Goal: Task Accomplishment & Management: Complete application form

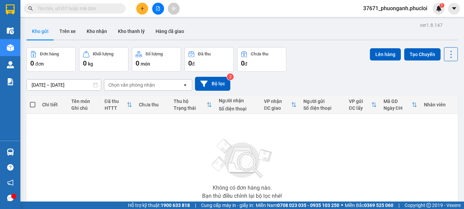
click at [140, 11] on button at bounding box center [142, 9] width 12 height 12
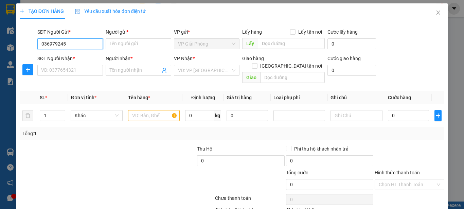
type input "0369792456"
drag, startPoint x: 77, startPoint y: 55, endPoint x: 79, endPoint y: 72, distance: 17.1
click at [77, 55] on div "0369792456 - E HIỀN" at bounding box center [69, 57] width 57 height 7
type input "E HIỀN"
type input "0369792456"
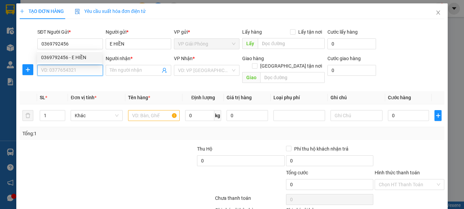
click at [79, 72] on input "SĐT Người Nhận *" at bounding box center [70, 70] width 66 height 11
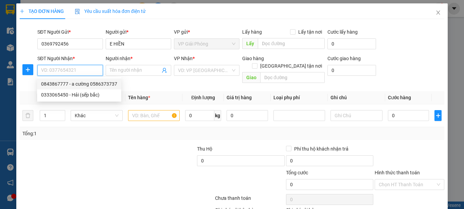
click at [79, 82] on div "0843867777 - a cường 0586373737" at bounding box center [79, 83] width 76 height 7
type input "0843867777"
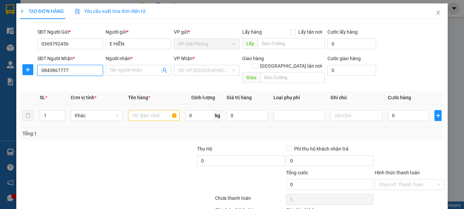
type input "a cường 0586373737"
click at [133, 110] on input "text" at bounding box center [154, 115] width 52 height 11
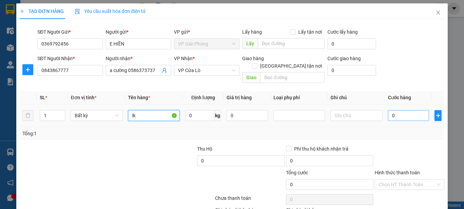
type input "lk"
click at [395, 110] on input "0" at bounding box center [408, 115] width 41 height 11
type input "5"
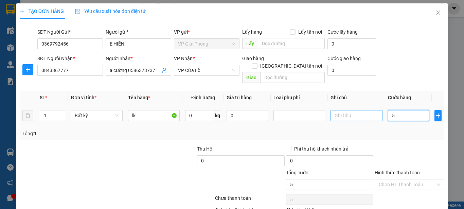
type input "50"
type input "500"
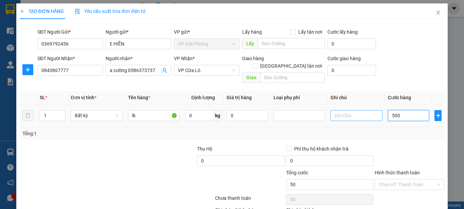
type input "500"
type input "5.000"
type input "50.000"
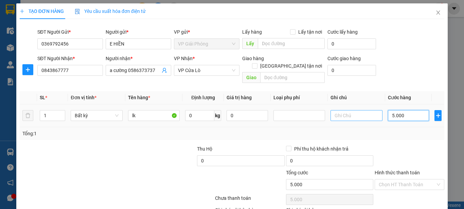
type input "50.000"
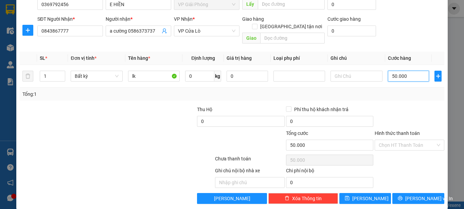
scroll to position [40, 0]
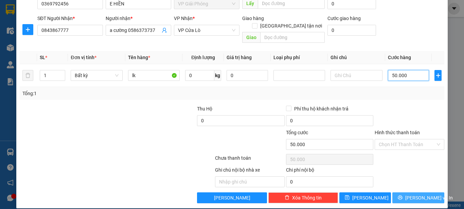
type input "50.000"
click at [410, 194] on span "[PERSON_NAME] và In" at bounding box center [429, 197] width 48 height 7
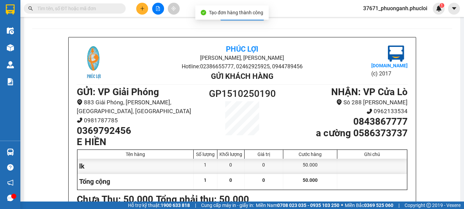
scroll to position [34, 0]
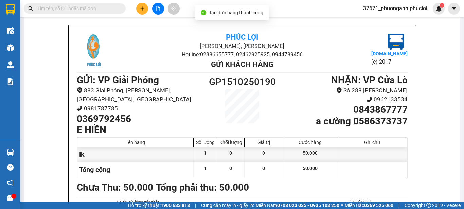
click at [109, 113] on h1 "0369792456" at bounding box center [139, 119] width 124 height 12
copy h1 "0369792456"
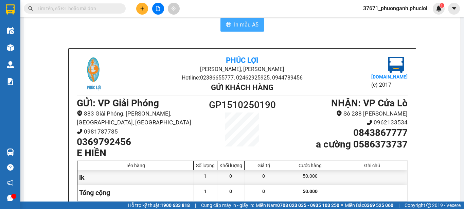
scroll to position [0, 0]
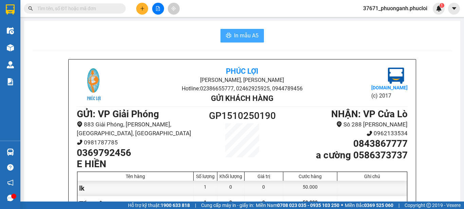
click at [250, 33] on span "In mẫu A5" at bounding box center [246, 35] width 24 height 8
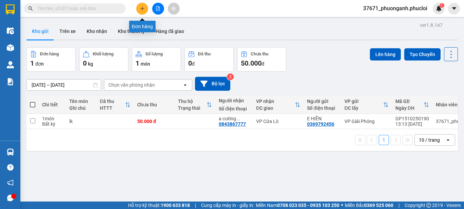
click at [143, 5] on button at bounding box center [142, 9] width 12 height 12
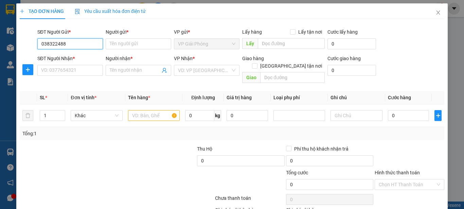
type input "0383224886"
drag, startPoint x: 79, startPoint y: 56, endPoint x: 81, endPoint y: 64, distance: 7.7
click at [80, 58] on div "0383224886 - [PERSON_NAME]" at bounding box center [74, 57] width 67 height 7
type input "khắc [PERSON_NAME]"
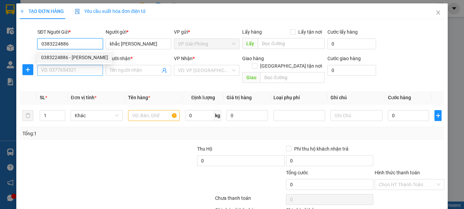
type input "0383224886"
click at [81, 68] on input "SĐT Người Nhận *" at bounding box center [70, 70] width 66 height 11
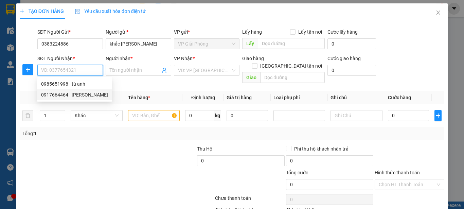
click at [81, 94] on div "0917664464 - [PERSON_NAME]" at bounding box center [74, 94] width 67 height 7
type input "0917664464"
type input "c linh"
checkbox input "true"
type input "1 [PERSON_NAME]"
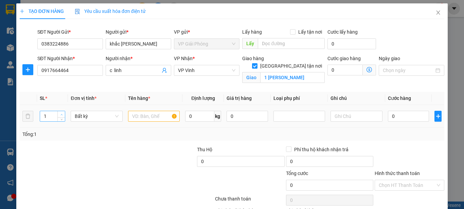
type input "2"
click at [60, 113] on span "up" at bounding box center [61, 114] width 4 height 4
click at [146, 117] on input "text" at bounding box center [154, 116] width 52 height 11
type input "HQ"
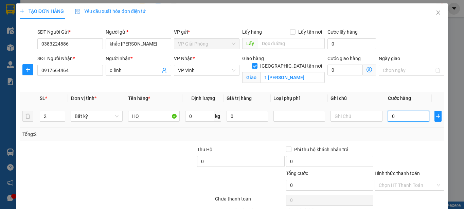
click at [400, 120] on input "0" at bounding box center [408, 116] width 41 height 11
type input "8"
type input "80"
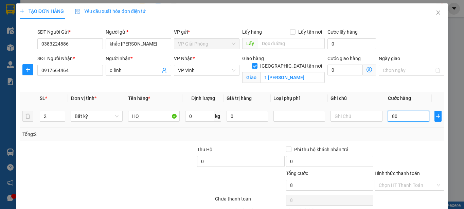
type input "80"
type input "800"
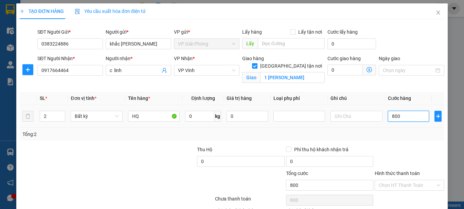
type input "8.000"
type input "80.000"
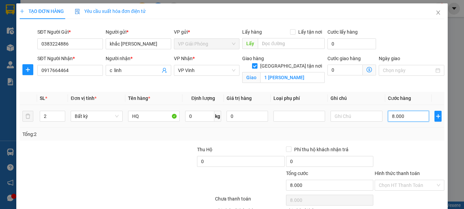
type input "80.000"
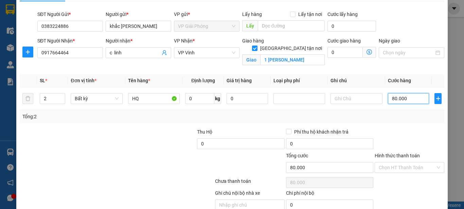
scroll to position [48, 0]
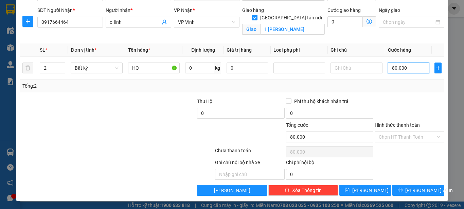
type input "80.000"
click at [421, 193] on span "[PERSON_NAME] và In" at bounding box center [429, 189] width 48 height 7
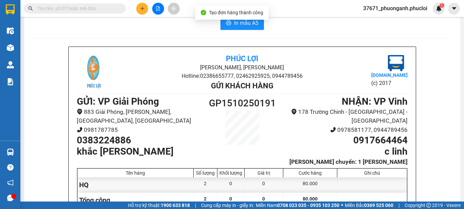
scroll to position [5, 0]
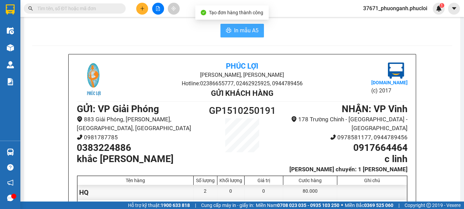
click at [245, 32] on span "In mẫu A5" at bounding box center [246, 30] width 24 height 8
